Goal: Information Seeking & Learning: Learn about a topic

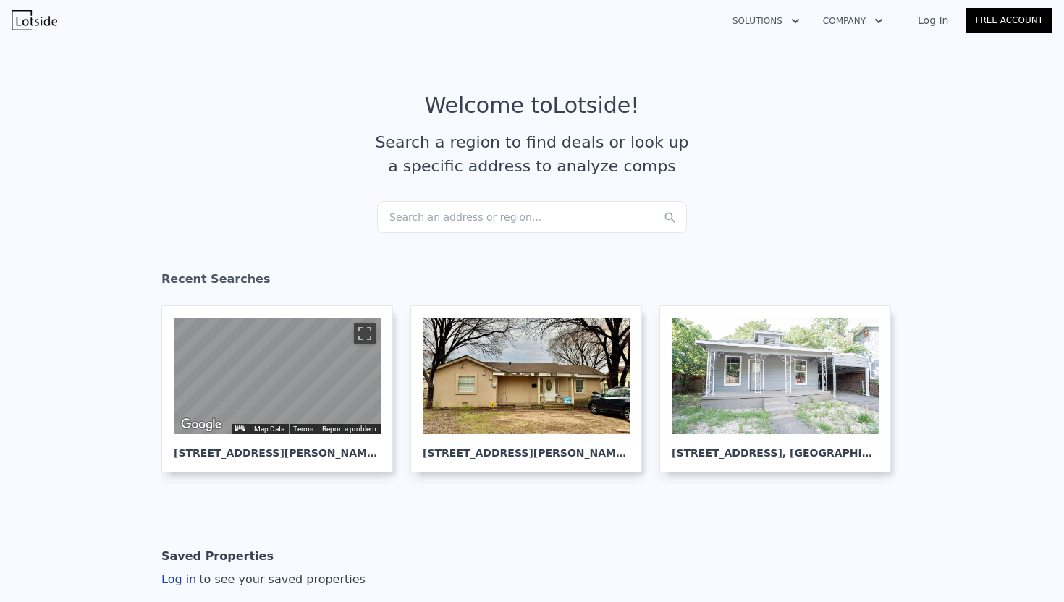
click at [419, 219] on div "Search an address or region..." at bounding box center [532, 217] width 310 height 32
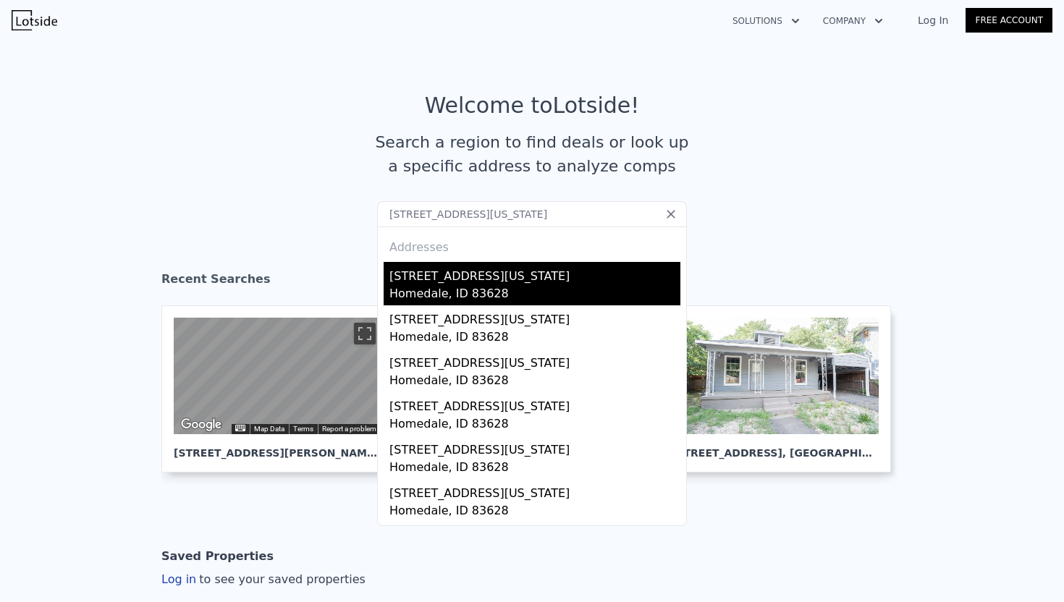
type input "[STREET_ADDRESS][US_STATE]"
click at [409, 277] on div "[STREET_ADDRESS][US_STATE]" at bounding box center [534, 273] width 291 height 23
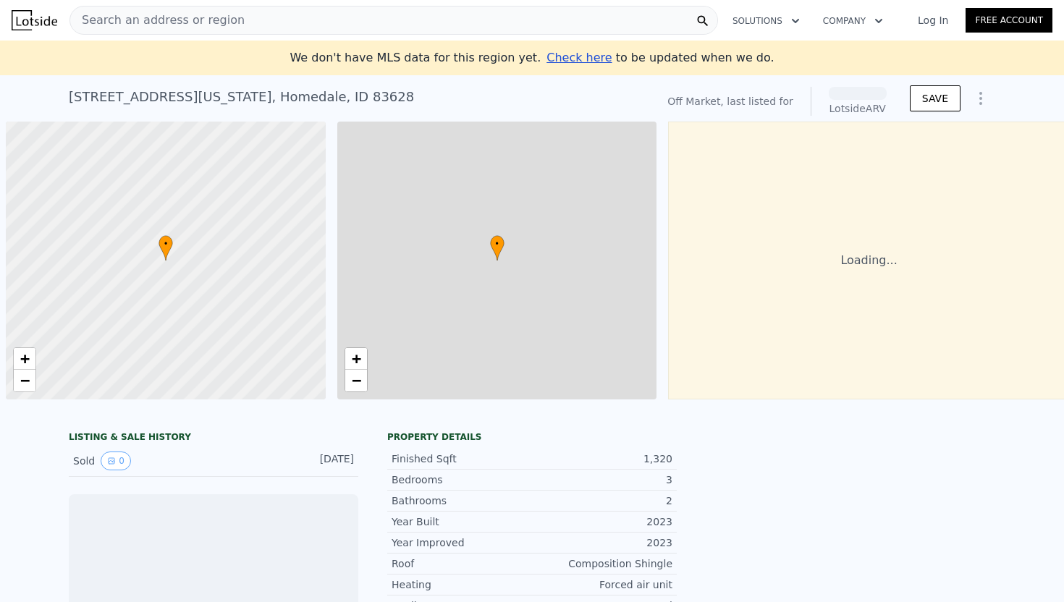
scroll to position [0, 6]
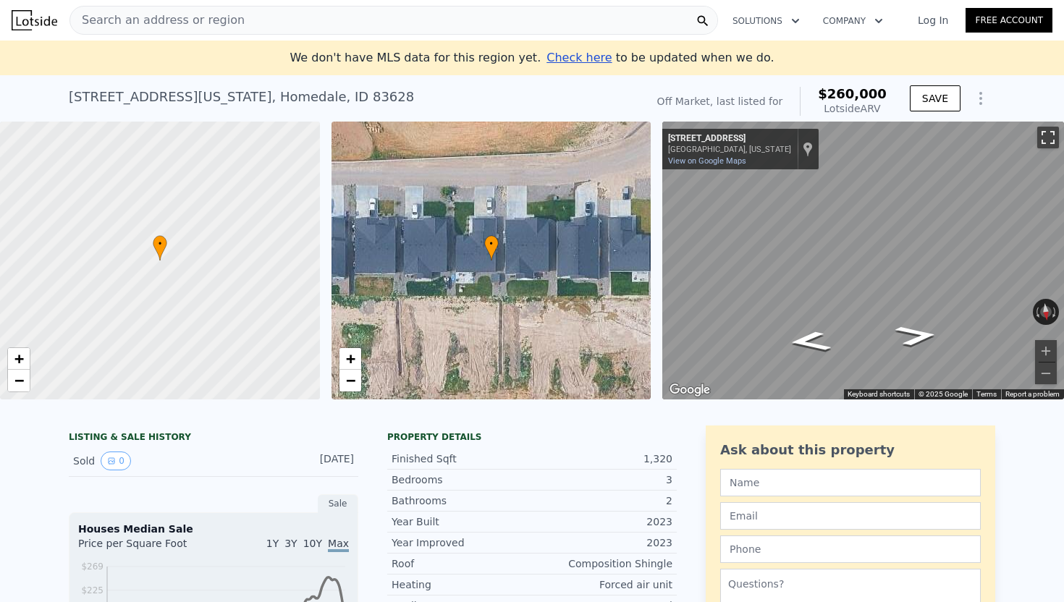
click at [1050, 141] on button "Toggle fullscreen view" at bounding box center [1048, 138] width 22 height 22
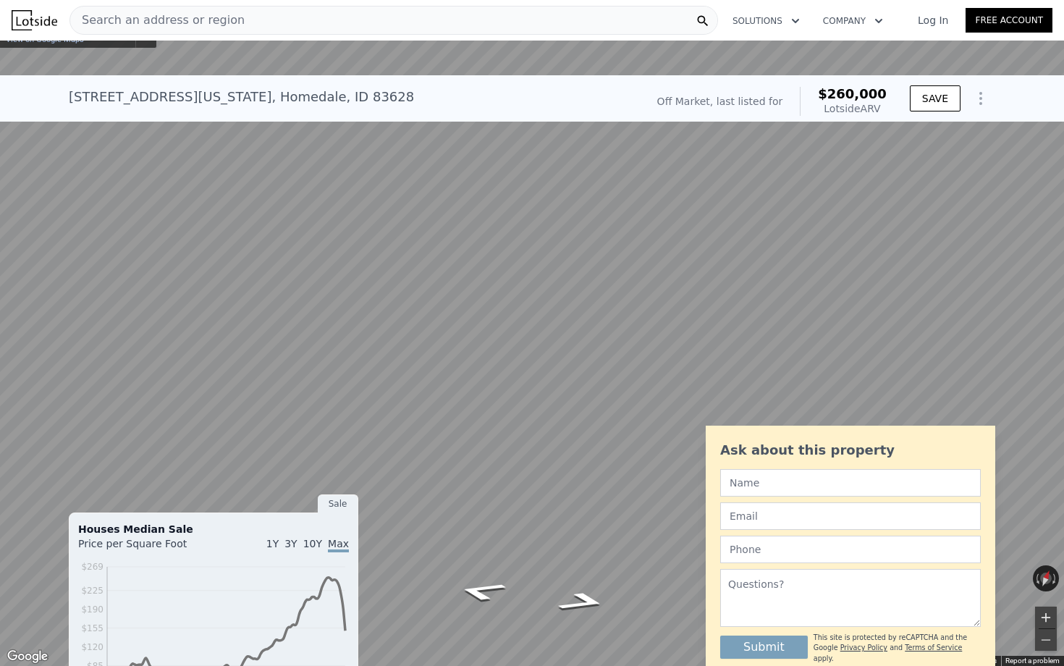
click at [1044, 602] on button "Zoom in" at bounding box center [1046, 618] width 22 height 22
click at [1044, 22] on button "Toggle fullscreen view" at bounding box center [1048, 16] width 22 height 22
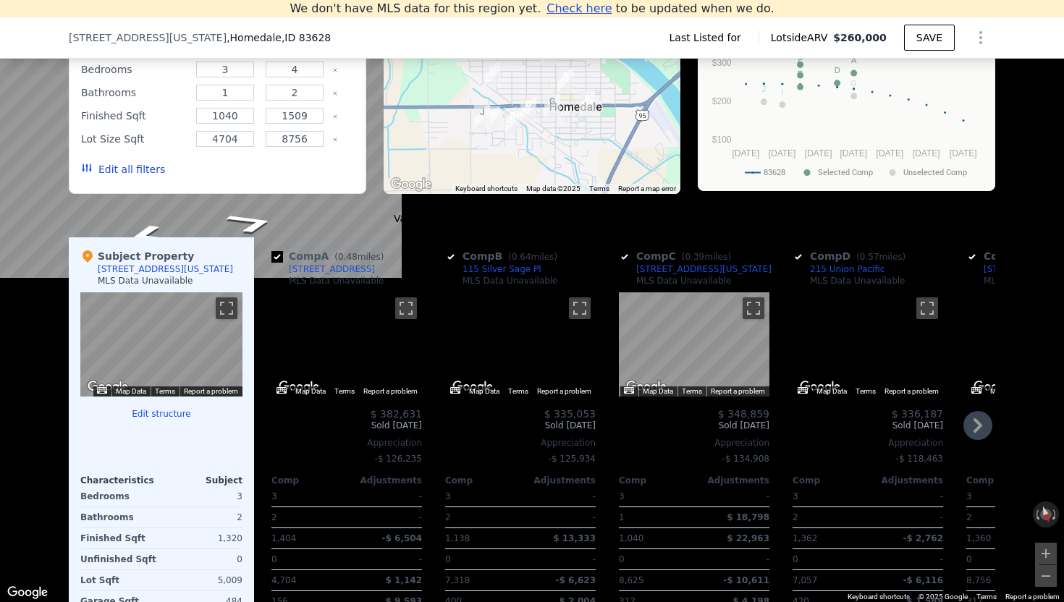
scroll to position [1038, 0]
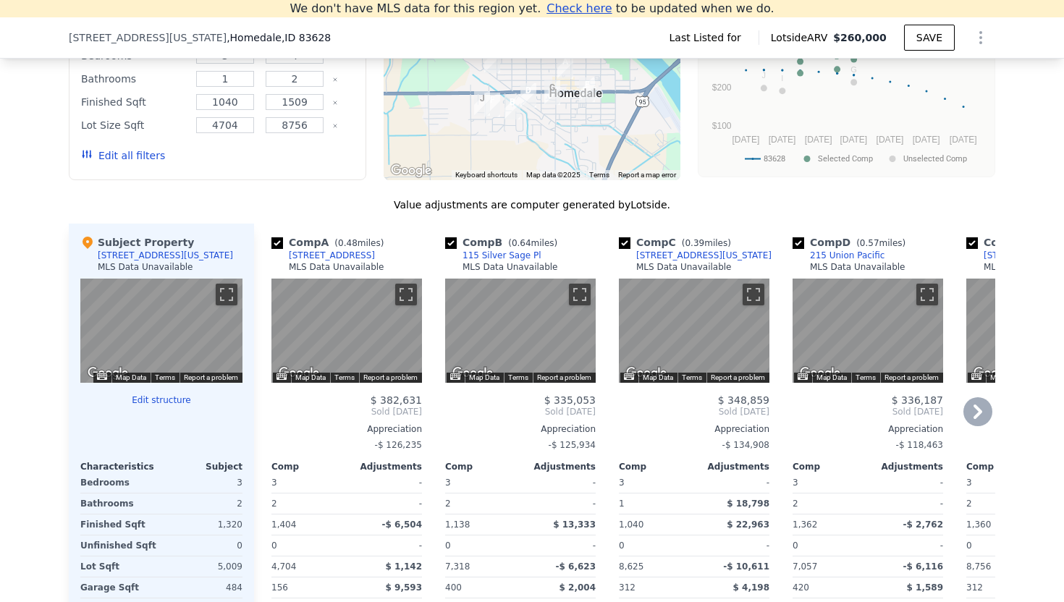
click at [317, 262] on div "MLS Data Unavailable" at bounding box center [337, 267] width 96 height 12
click at [320, 257] on div "[STREET_ADDRESS]" at bounding box center [332, 256] width 86 height 12
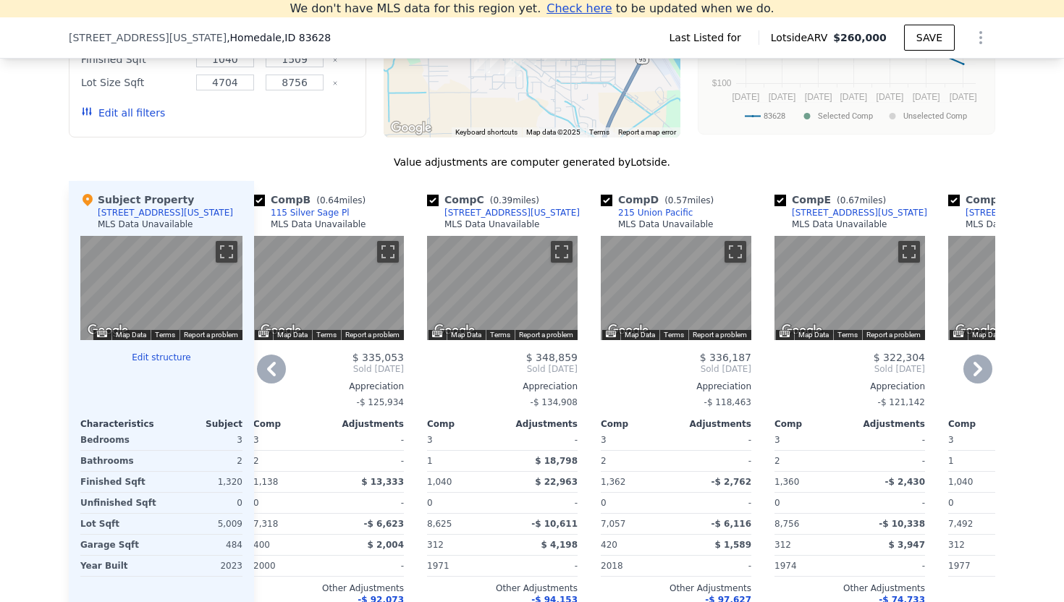
scroll to position [1067, 0]
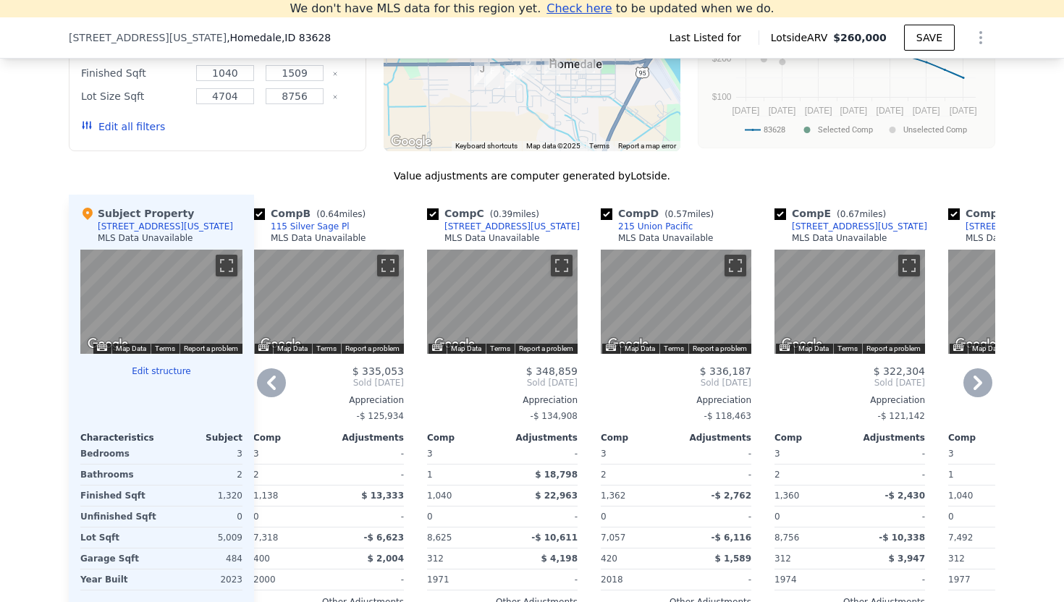
click at [970, 376] on icon at bounding box center [977, 382] width 29 height 29
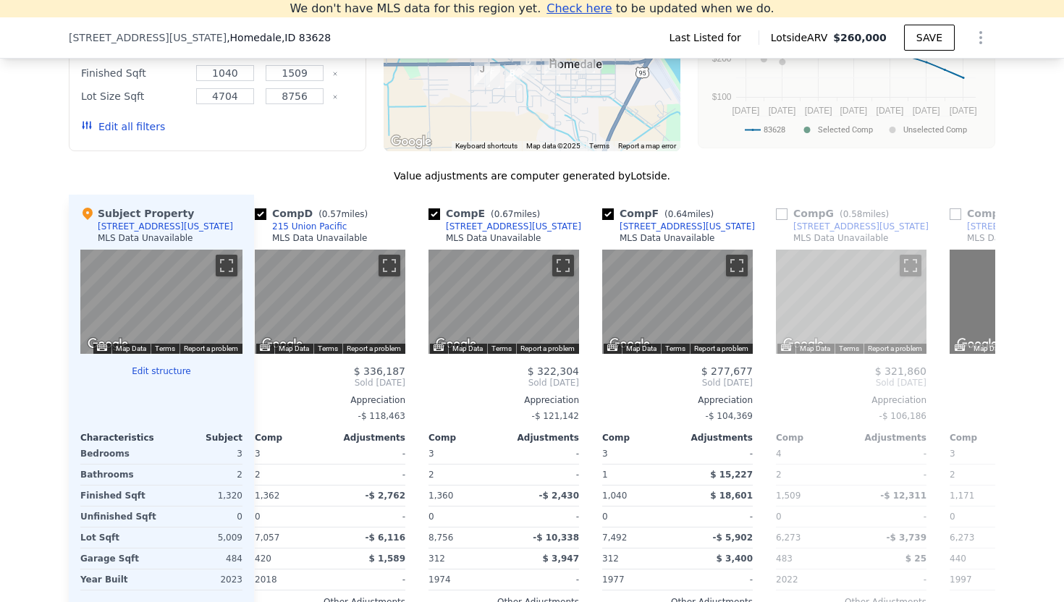
scroll to position [0, 539]
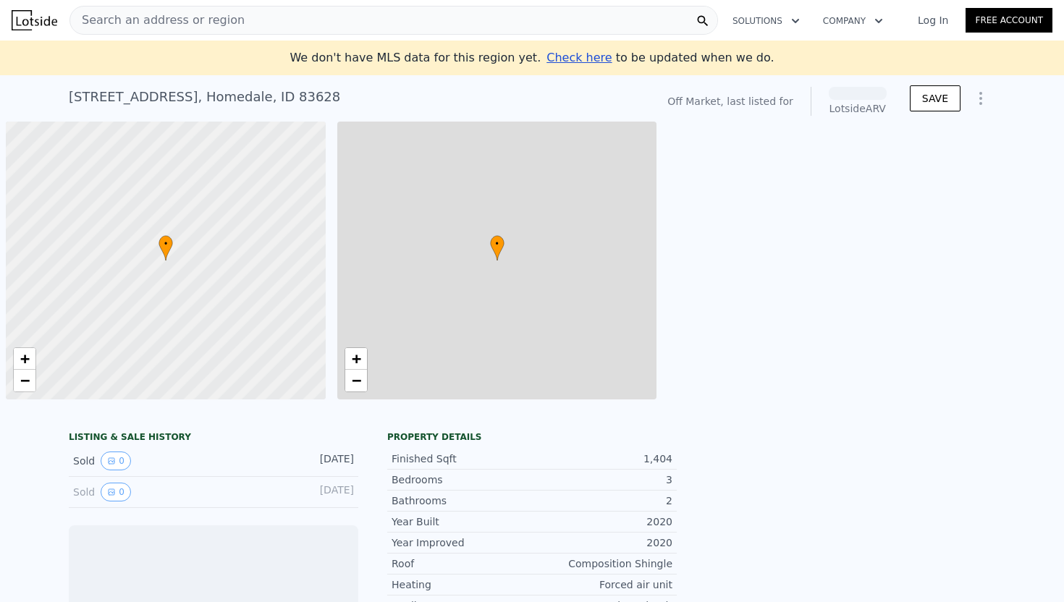
scroll to position [0, 6]
